Goal: Navigation & Orientation: Find specific page/section

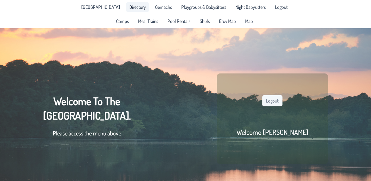
click at [129, 9] on span "Directory" at bounding box center [137, 7] width 16 height 5
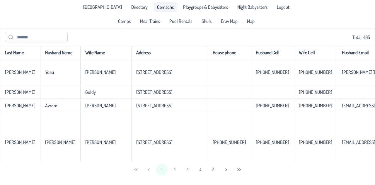
click at [160, 7] on span "Gemachs" at bounding box center [165, 7] width 17 height 5
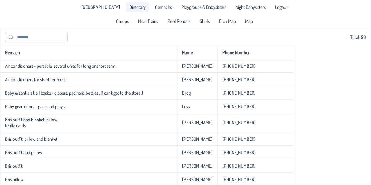
click at [126, 6] on link "Directory" at bounding box center [137, 6] width 23 height 9
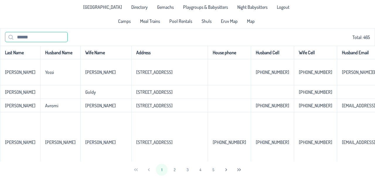
click at [48, 42] on input "text" at bounding box center [36, 37] width 63 height 10
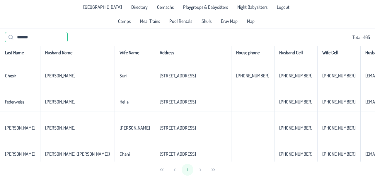
click at [21, 40] on input "******" at bounding box center [36, 37] width 63 height 10
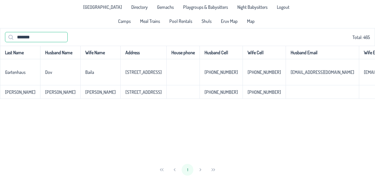
type input "*******"
click at [137, 9] on span "Directory" at bounding box center [139, 7] width 16 height 5
click at [123, 19] on span "Camps" at bounding box center [124, 21] width 13 height 5
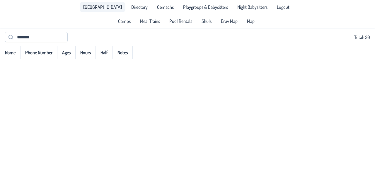
click at [102, 8] on span "[GEOGRAPHIC_DATA]" at bounding box center [102, 7] width 39 height 5
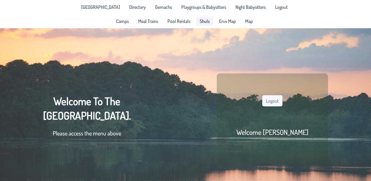
click at [203, 20] on span "Shuls" at bounding box center [205, 21] width 10 height 5
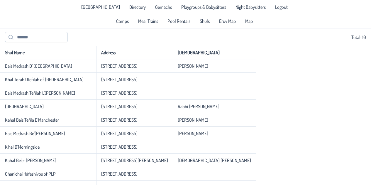
click at [320, 71] on div "Shul Name Address Rabbi Bais [GEOGRAPHIC_DATA] [STREET_ADDRESS] [PERSON_NAME] K…" at bounding box center [185, 120] width 371 height 148
click at [222, 22] on span "Eruv Map" at bounding box center [227, 21] width 17 height 5
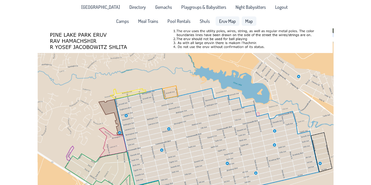
click at [249, 20] on span "Map" at bounding box center [249, 21] width 8 height 5
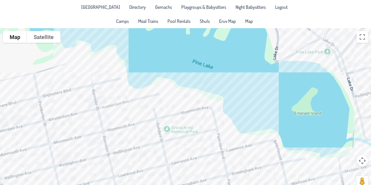
click at [271, 158] on div at bounding box center [185, 111] width 371 height 167
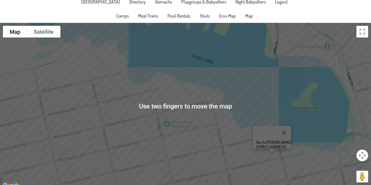
scroll to position [9, 0]
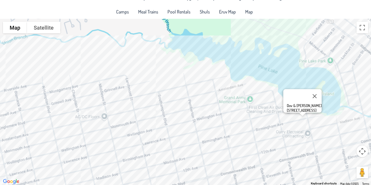
click at [299, 116] on div at bounding box center [302, 115] width 7 height 4
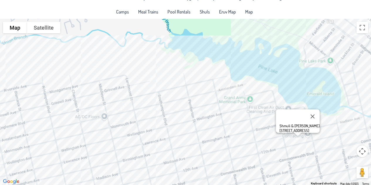
click at [338, 146] on div "Shmuli & [PERSON_NAME] [STREET_ADDRESS]" at bounding box center [185, 102] width 371 height 167
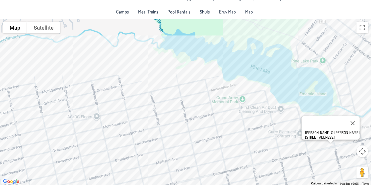
click at [343, 94] on div "[PERSON_NAME] & [PERSON_NAME] [STREET_ADDRESS]" at bounding box center [185, 102] width 371 height 167
